Goal: Task Accomplishment & Management: Manage account settings

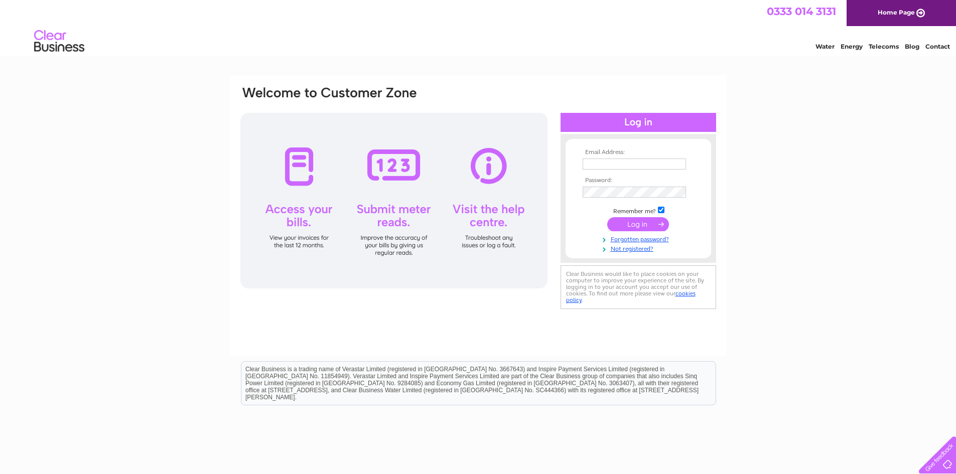
type input "[EMAIL_ADDRESS][DOMAIN_NAME]"
click at [641, 223] on input "submit" at bounding box center [638, 224] width 62 height 14
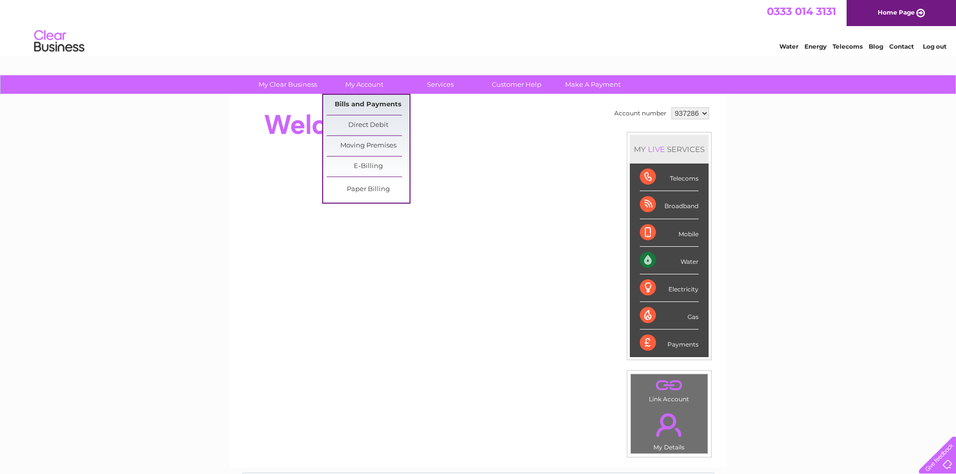
click at [370, 108] on link "Bills and Payments" at bounding box center [368, 105] width 83 height 20
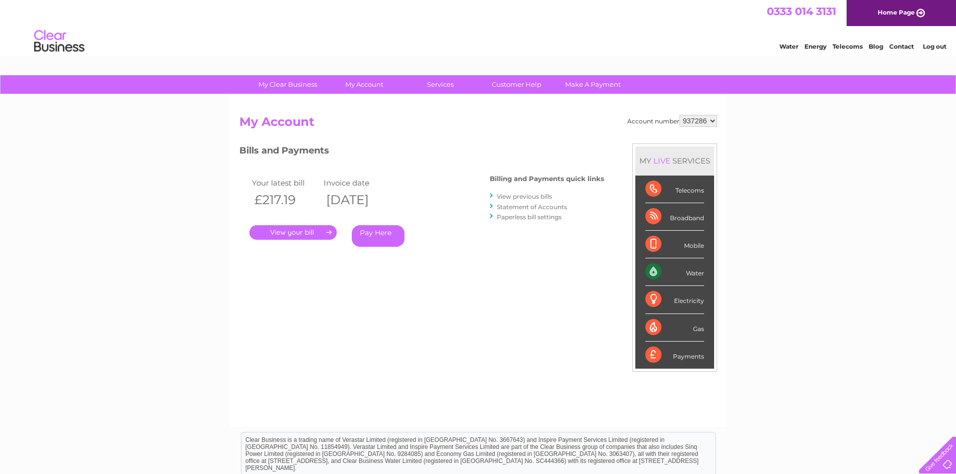
click at [319, 235] on link "." at bounding box center [292, 232] width 87 height 15
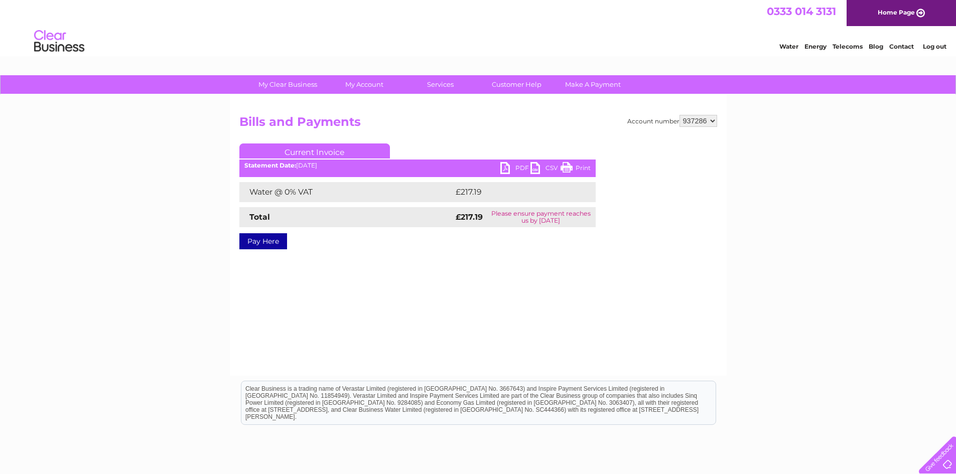
drag, startPoint x: 588, startPoint y: 168, endPoint x: 783, endPoint y: 38, distance: 233.6
click at [588, 168] on link "Print" at bounding box center [575, 169] width 30 height 15
click at [508, 165] on link "PDF" at bounding box center [515, 169] width 30 height 15
